Goal: Task Accomplishment & Management: Complete application form

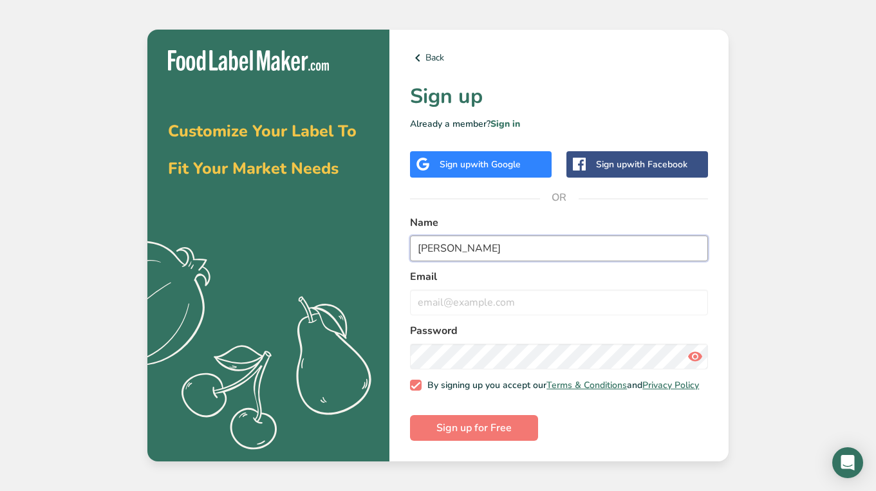
type input "[PERSON_NAME]"
type input "[EMAIL_ADDRESS][DOMAIN_NAME]"
click at [473, 431] on button "Sign up for Free" at bounding box center [474, 428] width 128 height 26
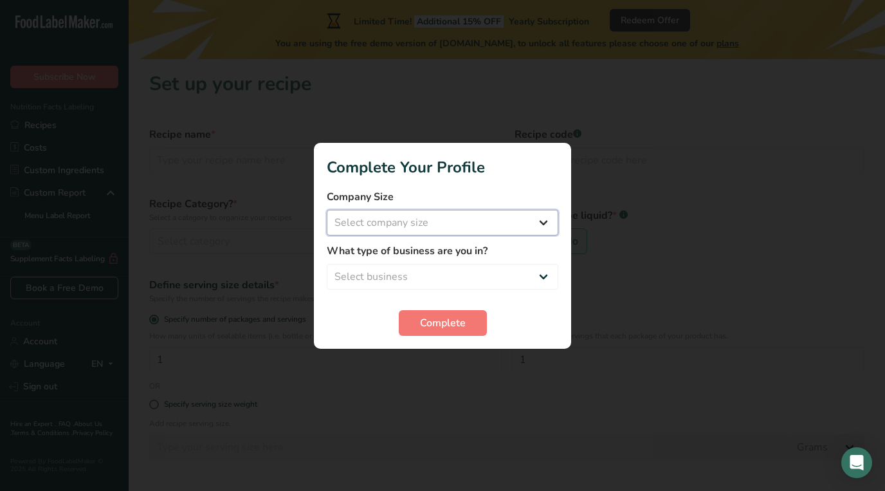
select select "1"
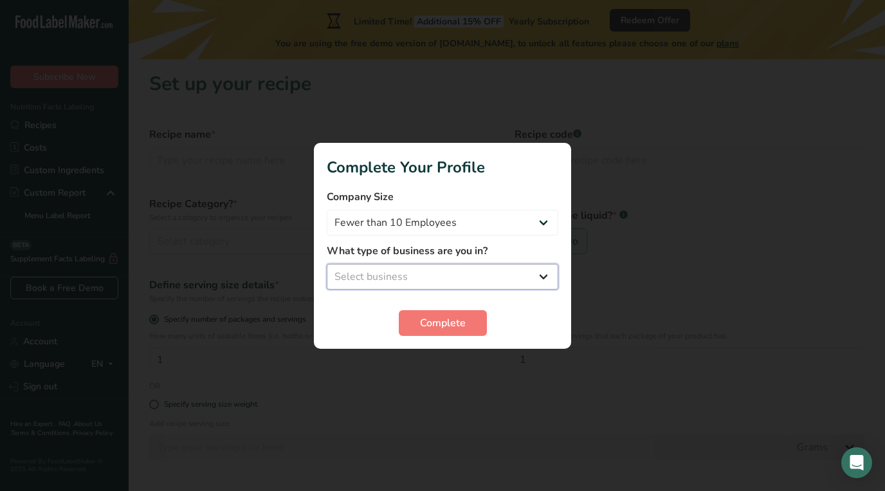
select select "8"
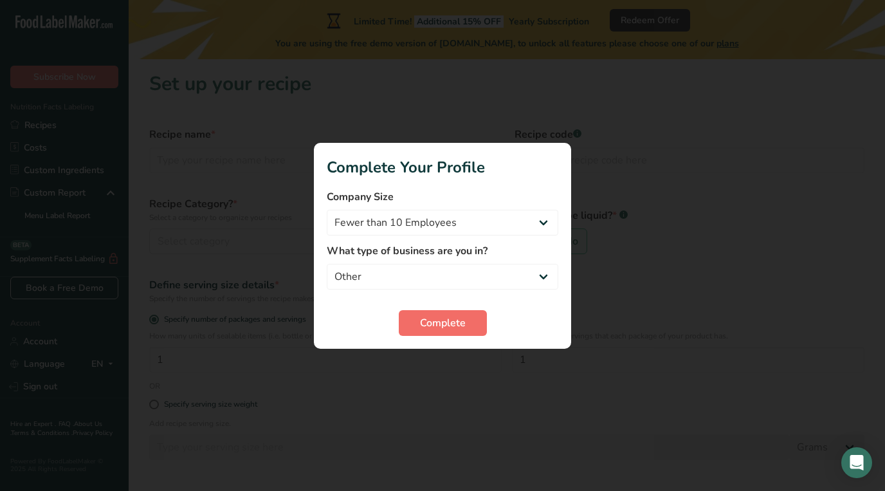
click at [412, 317] on button "Complete" at bounding box center [443, 323] width 88 height 26
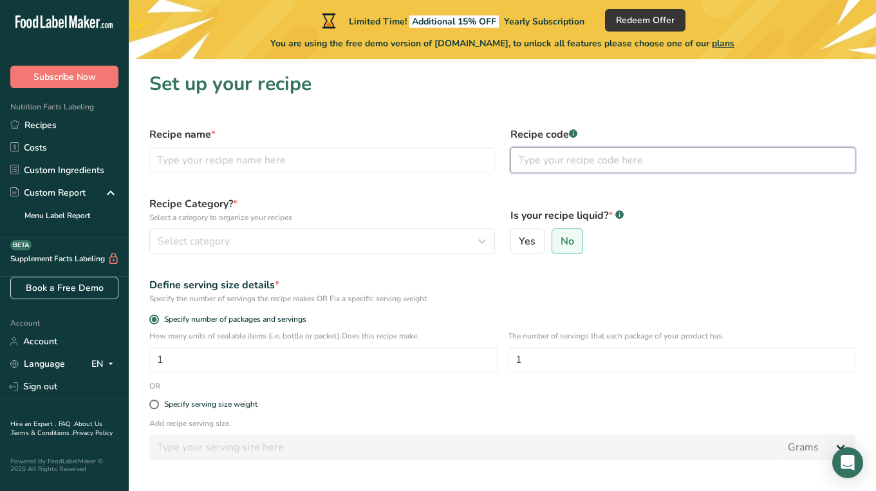
click at [526, 167] on input "text" at bounding box center [682, 160] width 345 height 26
click at [368, 162] on input "text" at bounding box center [321, 160] width 345 height 26
type input "B"
type input "Buttery Grain Free Pancake Mix"
click at [313, 243] on div "Select category" at bounding box center [318, 241] width 321 height 15
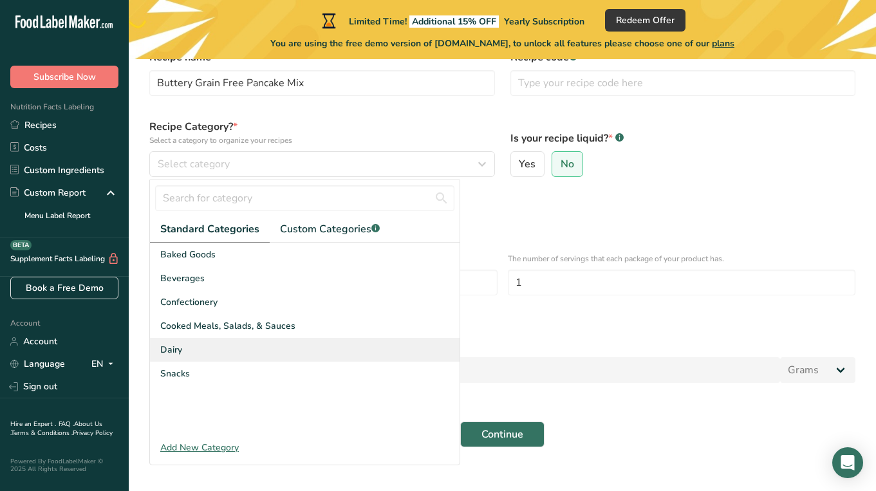
scroll to position [84, 0]
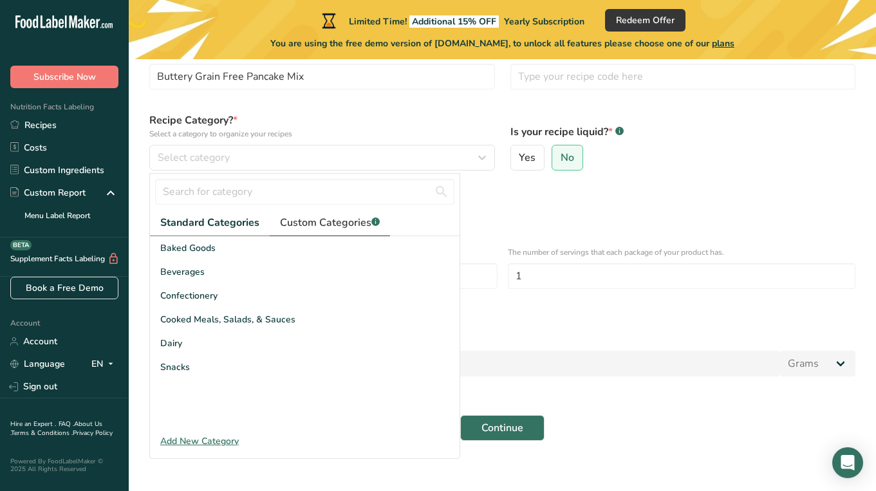
click at [320, 222] on span "Custom Categories .a-a{fill:#347362;}.b-a{fill:#fff;}" at bounding box center [330, 222] width 100 height 15
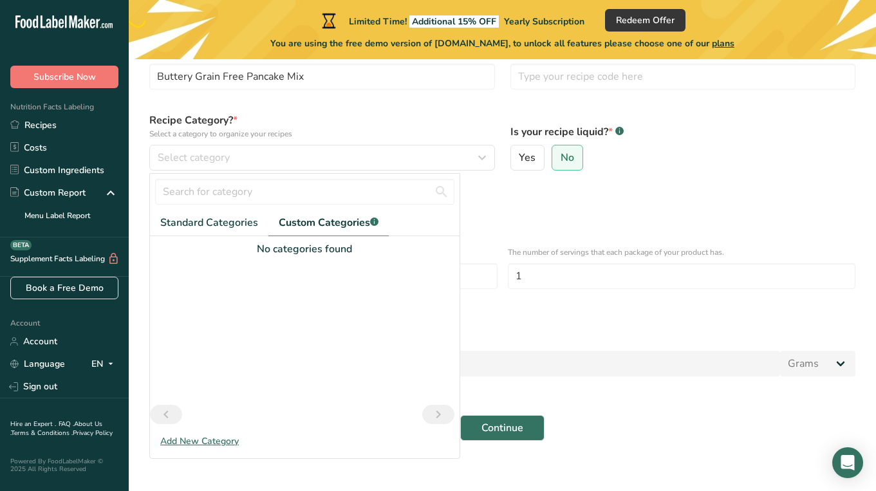
click at [194, 446] on div "Add New Category" at bounding box center [304, 441] width 309 height 14
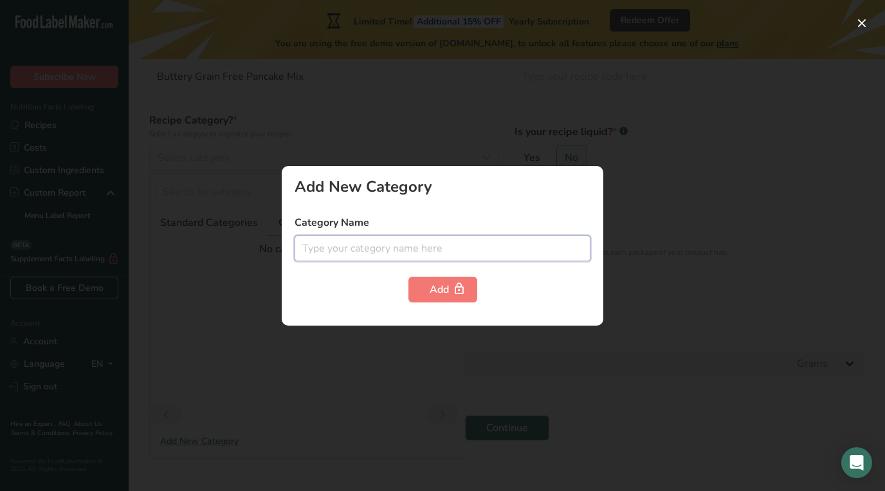
click at [380, 250] on input "text" at bounding box center [443, 248] width 296 height 26
type input "Dry Mix"
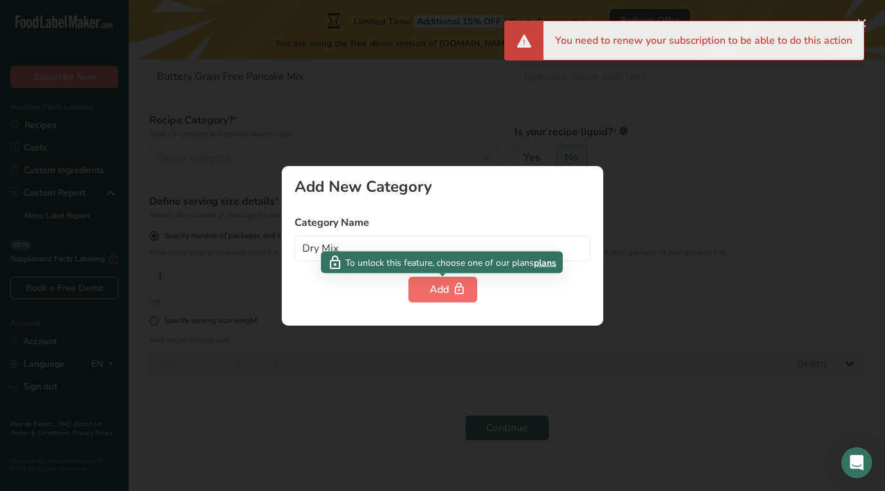
click at [453, 295] on icon "button" at bounding box center [459, 289] width 13 height 20
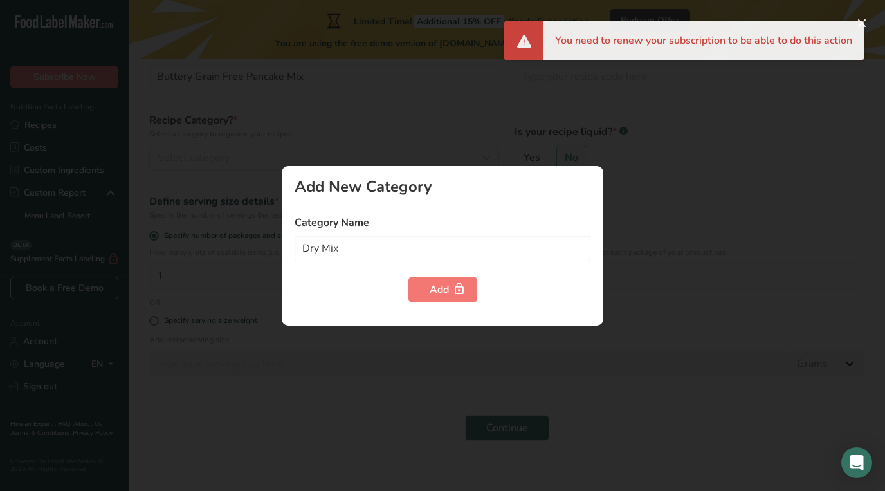
click at [312, 359] on div at bounding box center [442, 245] width 885 height 491
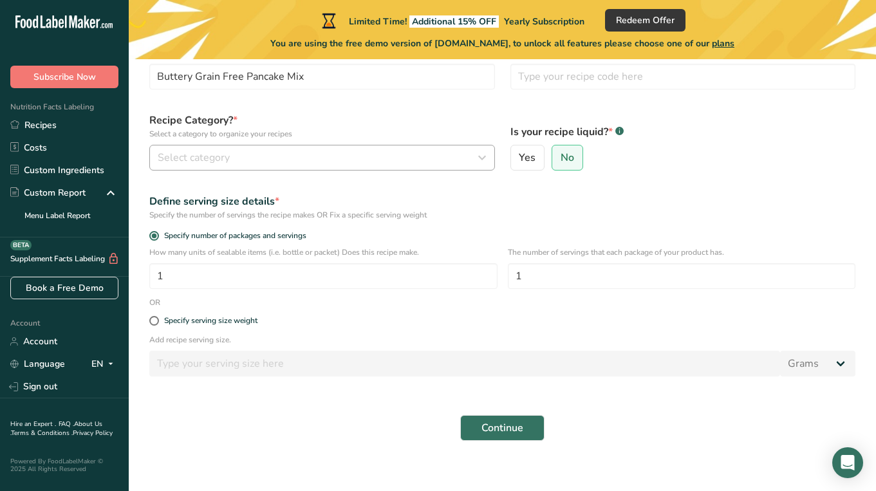
click at [207, 158] on span "Select category" at bounding box center [194, 157] width 72 height 15
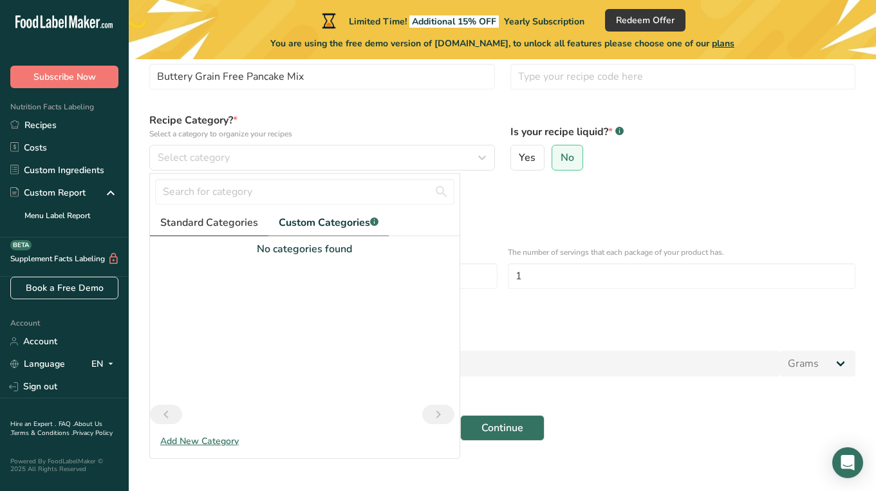
click at [182, 233] on link "Standard Categories" at bounding box center [209, 223] width 118 height 26
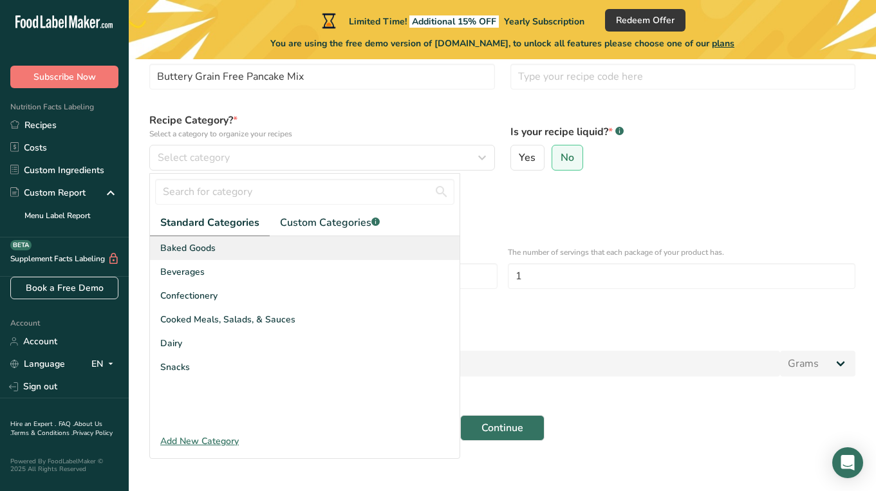
click at [185, 248] on span "Baked Goods" at bounding box center [187, 248] width 55 height 14
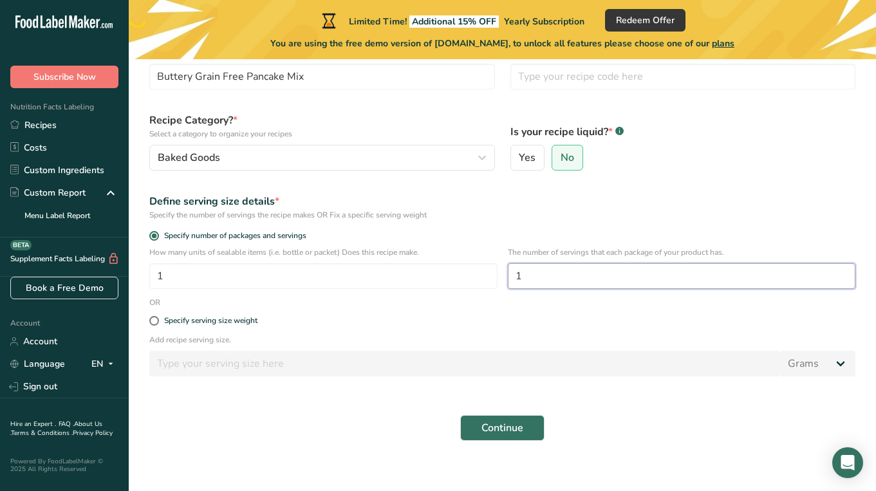
drag, startPoint x: 569, startPoint y: 278, endPoint x: 511, endPoint y: 272, distance: 58.2
click at [511, 272] on input "1" at bounding box center [682, 276] width 348 height 26
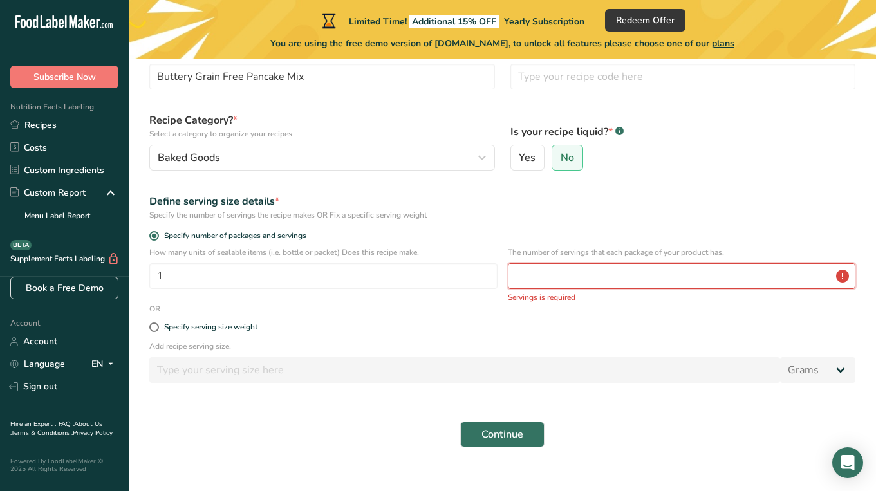
type input "1"
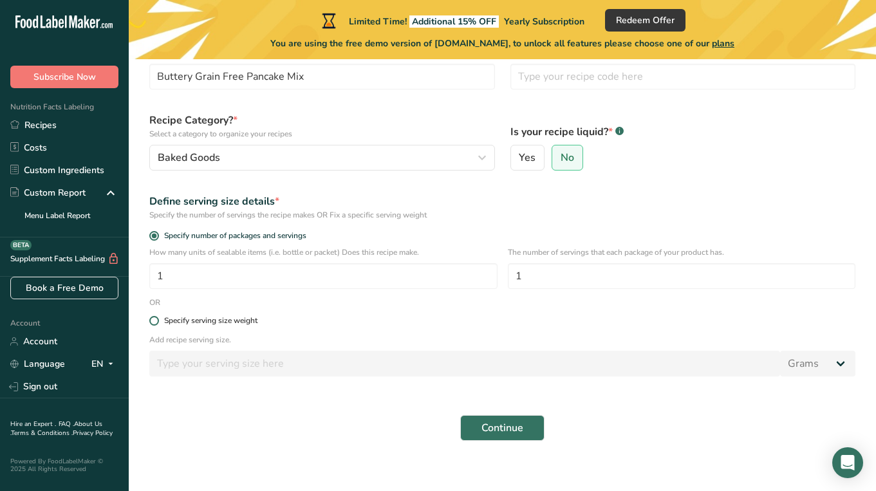
click at [239, 320] on div "Specify serving size weight" at bounding box center [210, 321] width 93 height 10
click at [158, 320] on input "Specify serving size weight" at bounding box center [153, 321] width 8 height 8
radio input "true"
radio input "false"
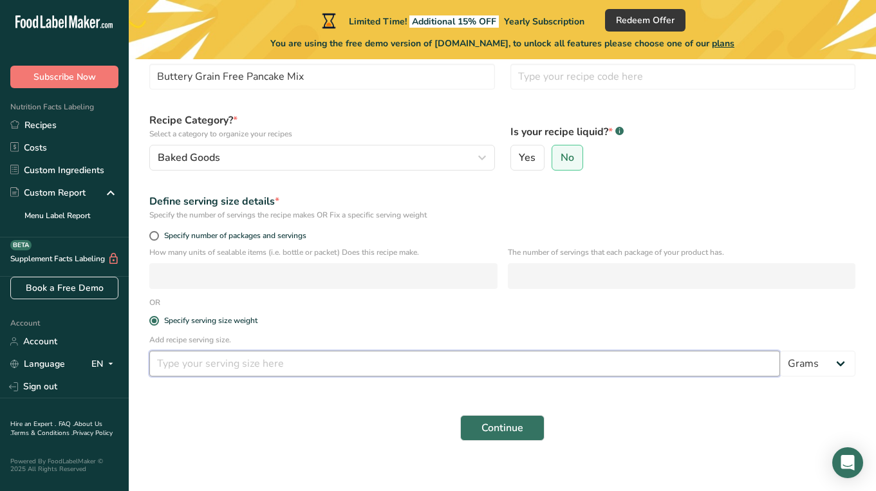
click at [191, 369] on input "number" at bounding box center [464, 364] width 630 height 26
type input "450"
type input "4"
type input "65"
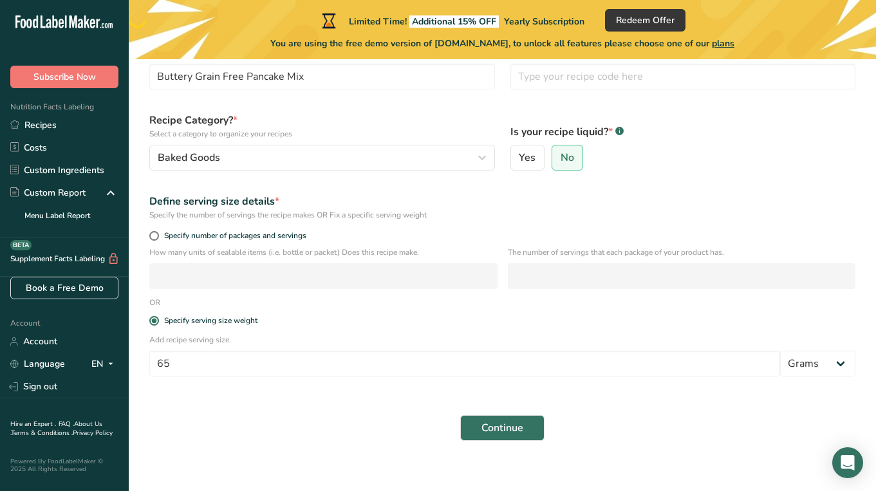
click at [255, 436] on div "Continue" at bounding box center [502, 427] width 721 height 41
click at [508, 430] on span "Continue" at bounding box center [502, 427] width 42 height 15
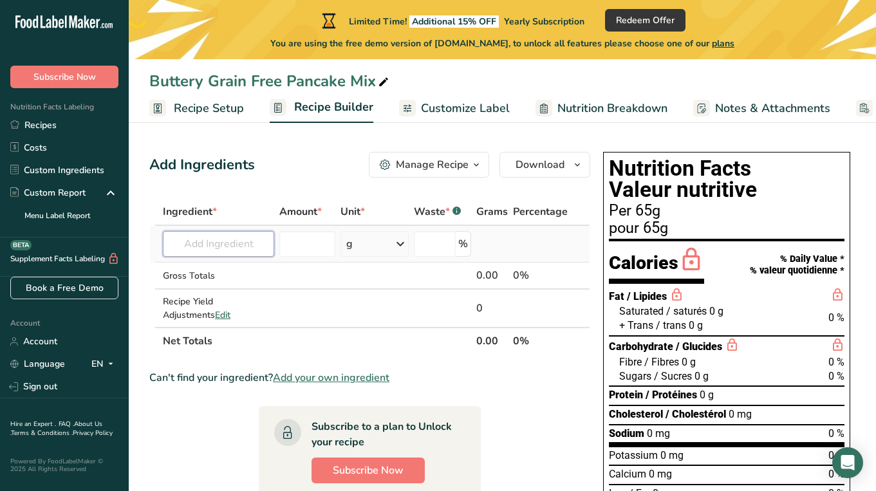
click at [229, 247] on input "text" at bounding box center [218, 244] width 111 height 26
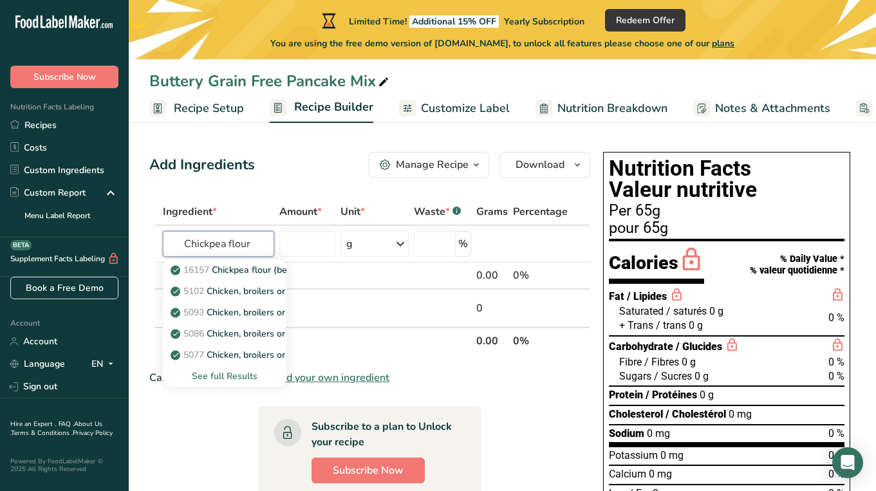
type input "Chickpea flour"
click at [396, 201] on th "Unit *" at bounding box center [374, 212] width 73 height 27
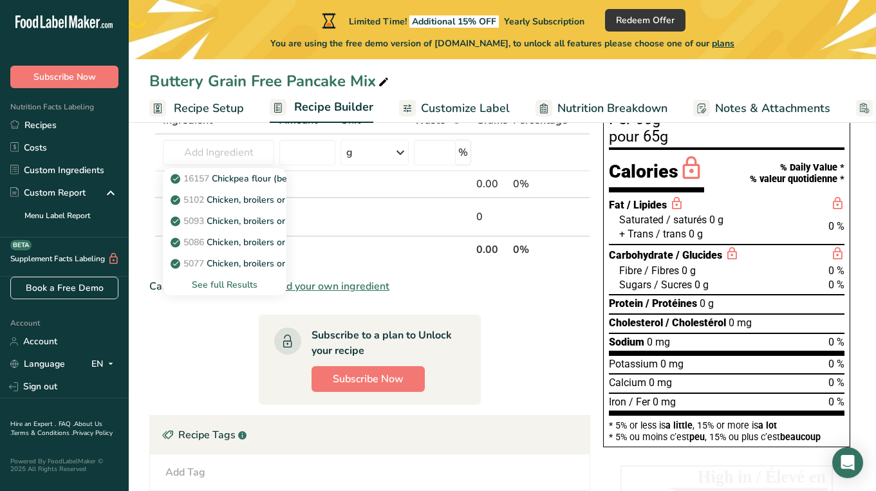
scroll to position [196, 0]
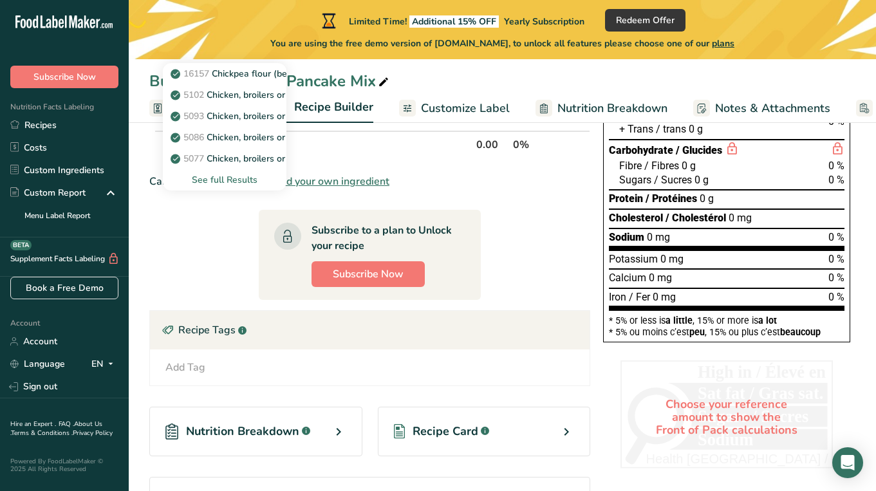
click at [446, 113] on span "Customize Label" at bounding box center [465, 108] width 89 height 17
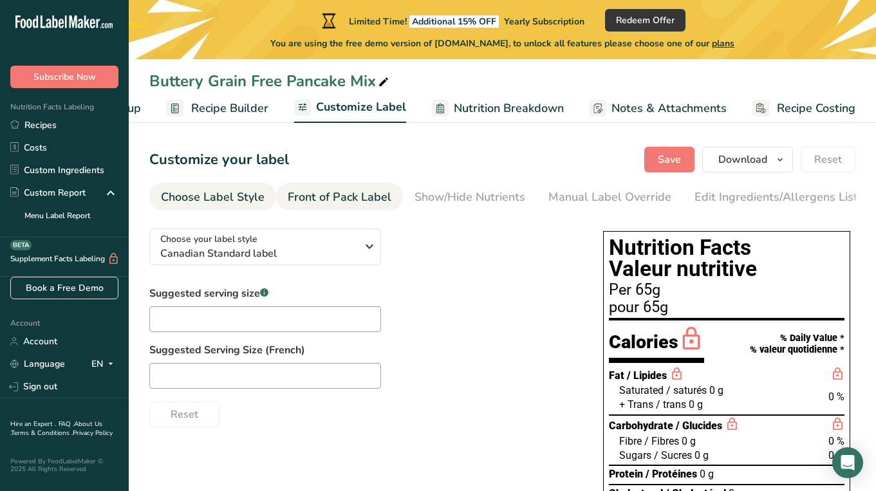
click at [368, 187] on link "Front of Pack Label" at bounding box center [340, 197] width 104 height 29
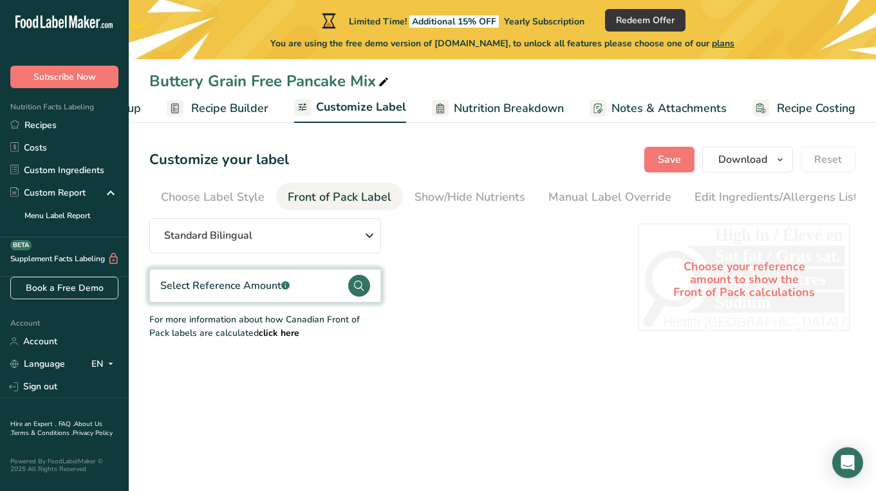
scroll to position [0, 111]
click at [396, 185] on link "Show/Hide Nutrients" at bounding box center [359, 197] width 111 height 29
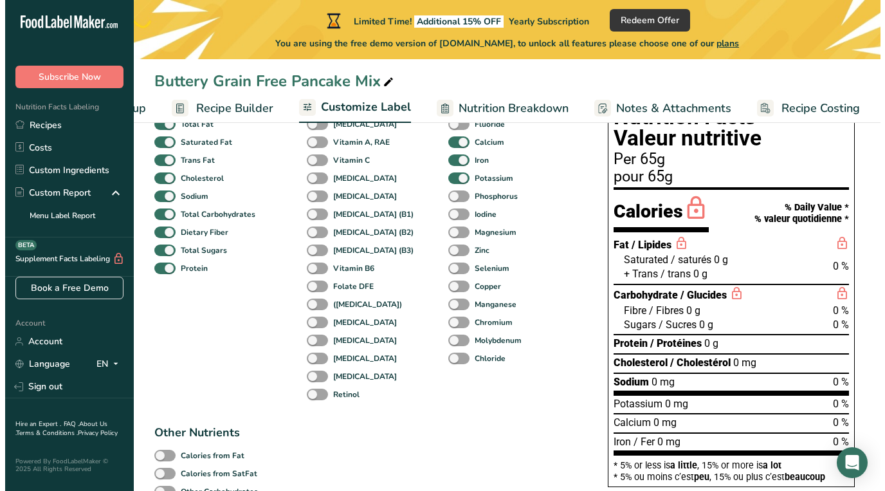
scroll to position [109, 0]
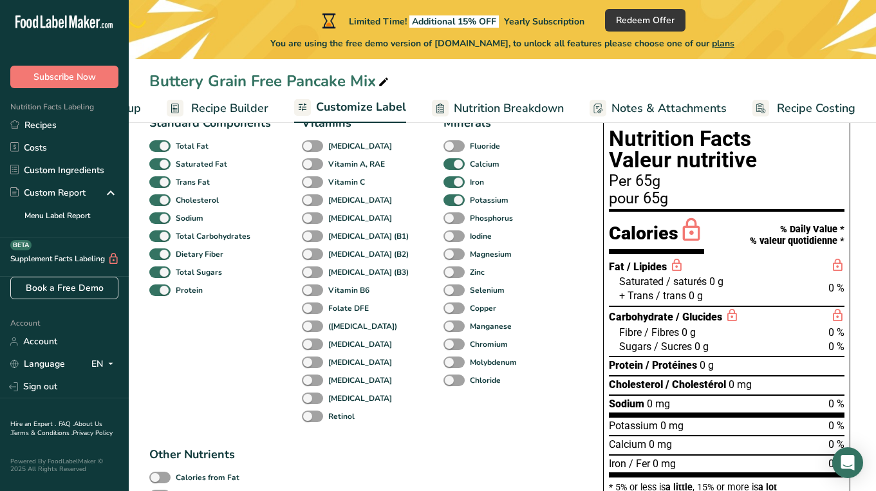
click at [476, 105] on span "Nutrition Breakdown" at bounding box center [509, 108] width 110 height 17
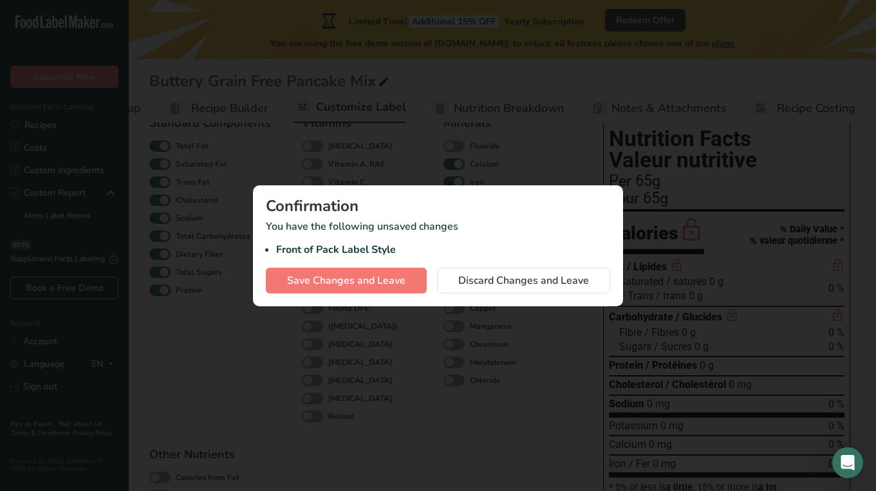
scroll to position [0, 93]
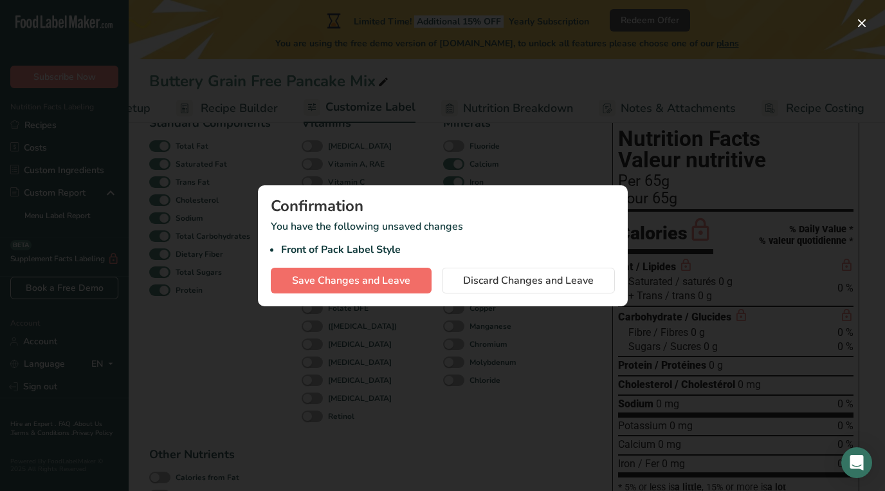
click at [396, 284] on span "Save Changes and Leave" at bounding box center [351, 280] width 118 height 15
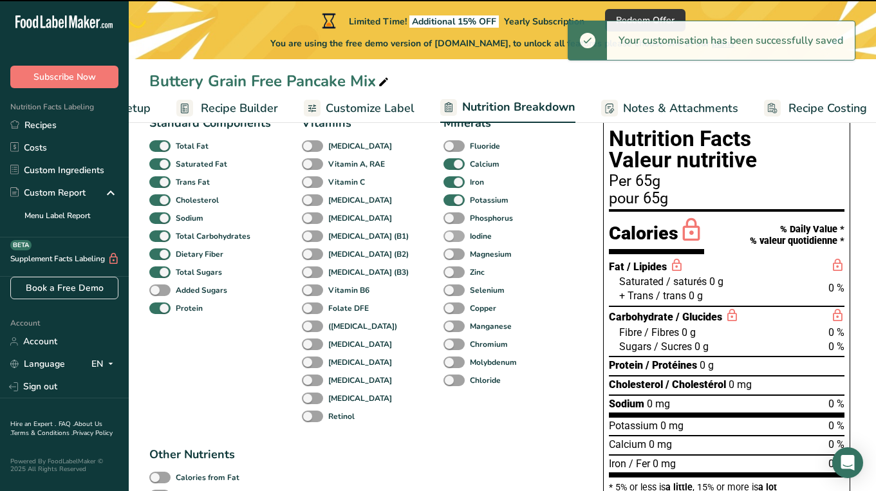
select select "Calories"
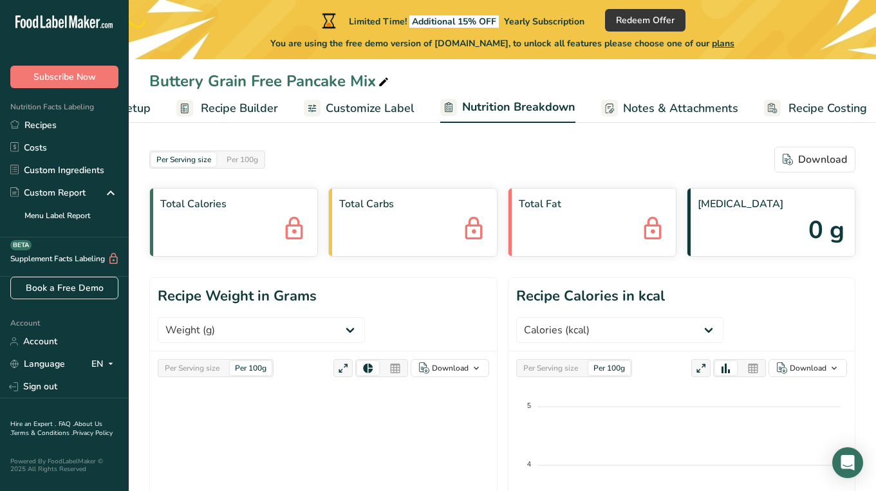
click at [246, 225] on div "Total Calories" at bounding box center [233, 222] width 169 height 69
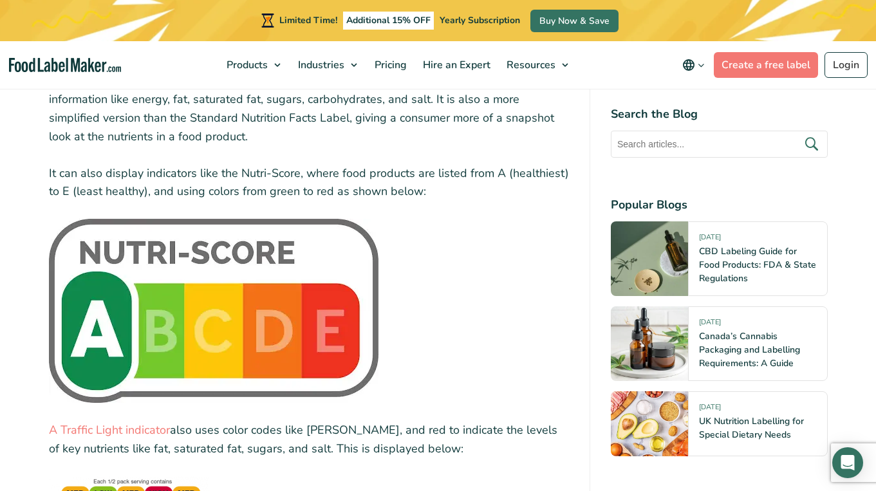
scroll to position [2668, 0]
